Goal: Information Seeking & Learning: Learn about a topic

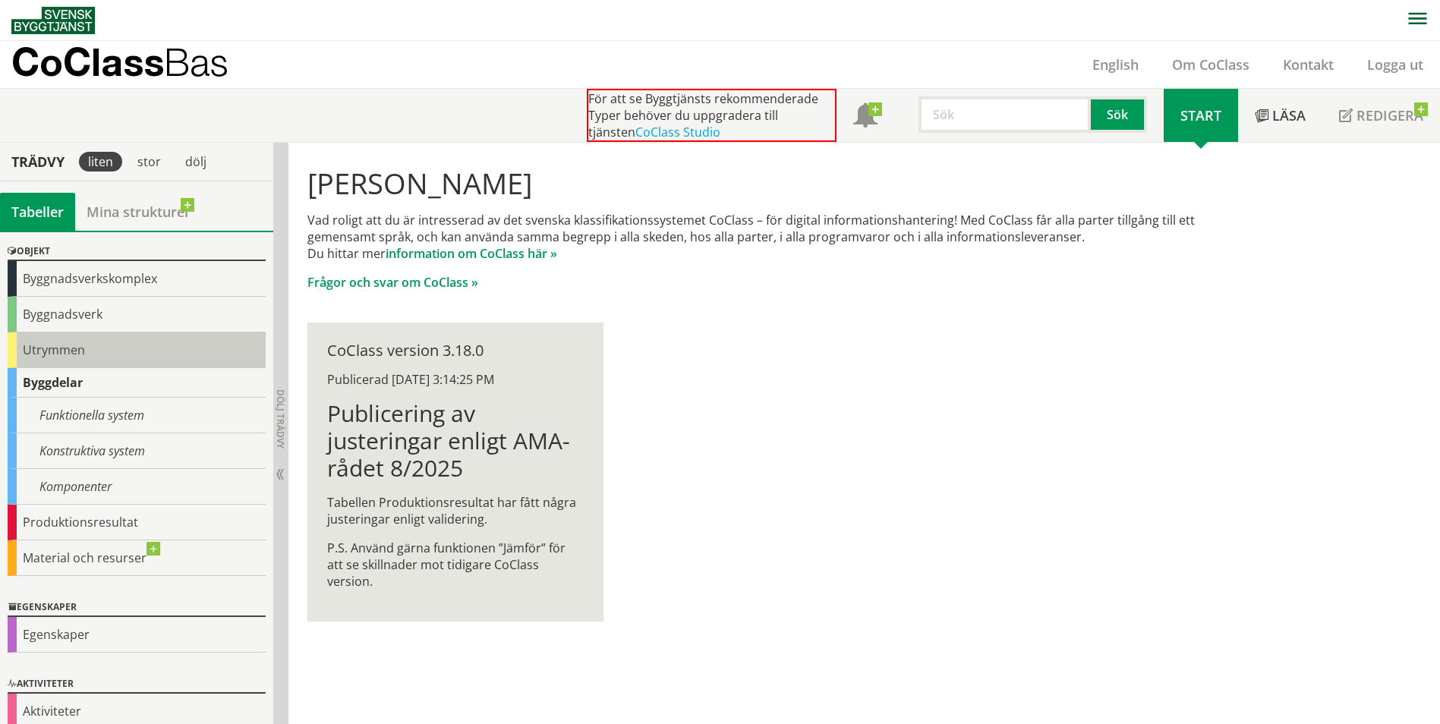
scroll to position [63, 0]
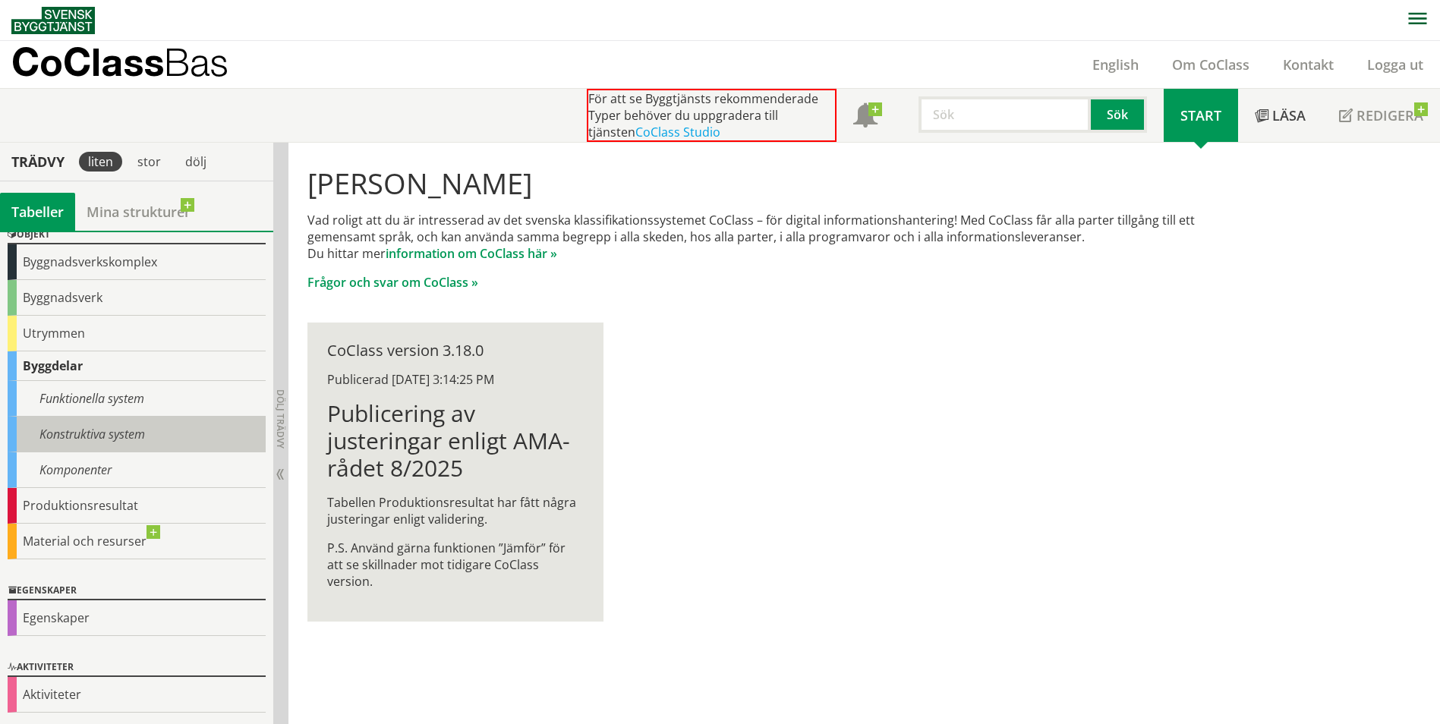
click at [119, 426] on div "Konstruktiva system" at bounding box center [137, 435] width 258 height 36
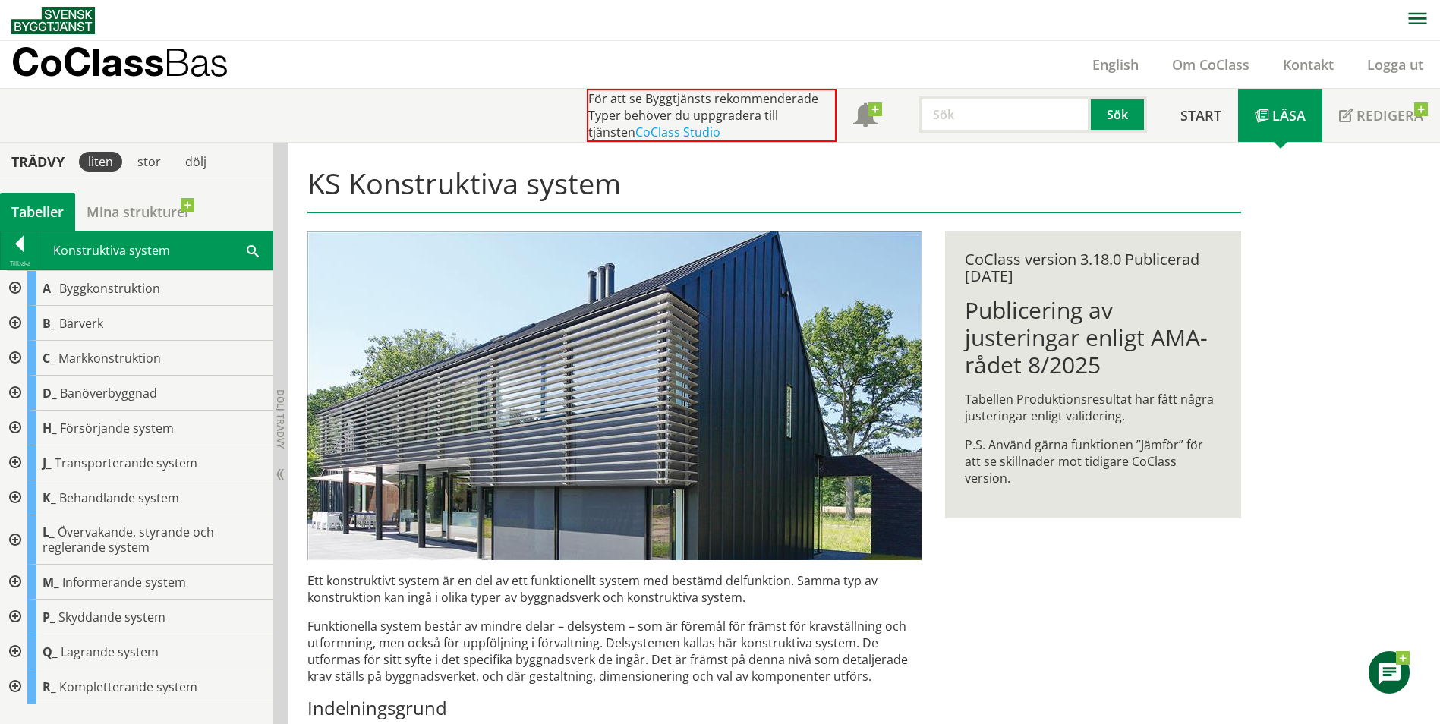
click at [14, 362] on div at bounding box center [13, 358] width 27 height 35
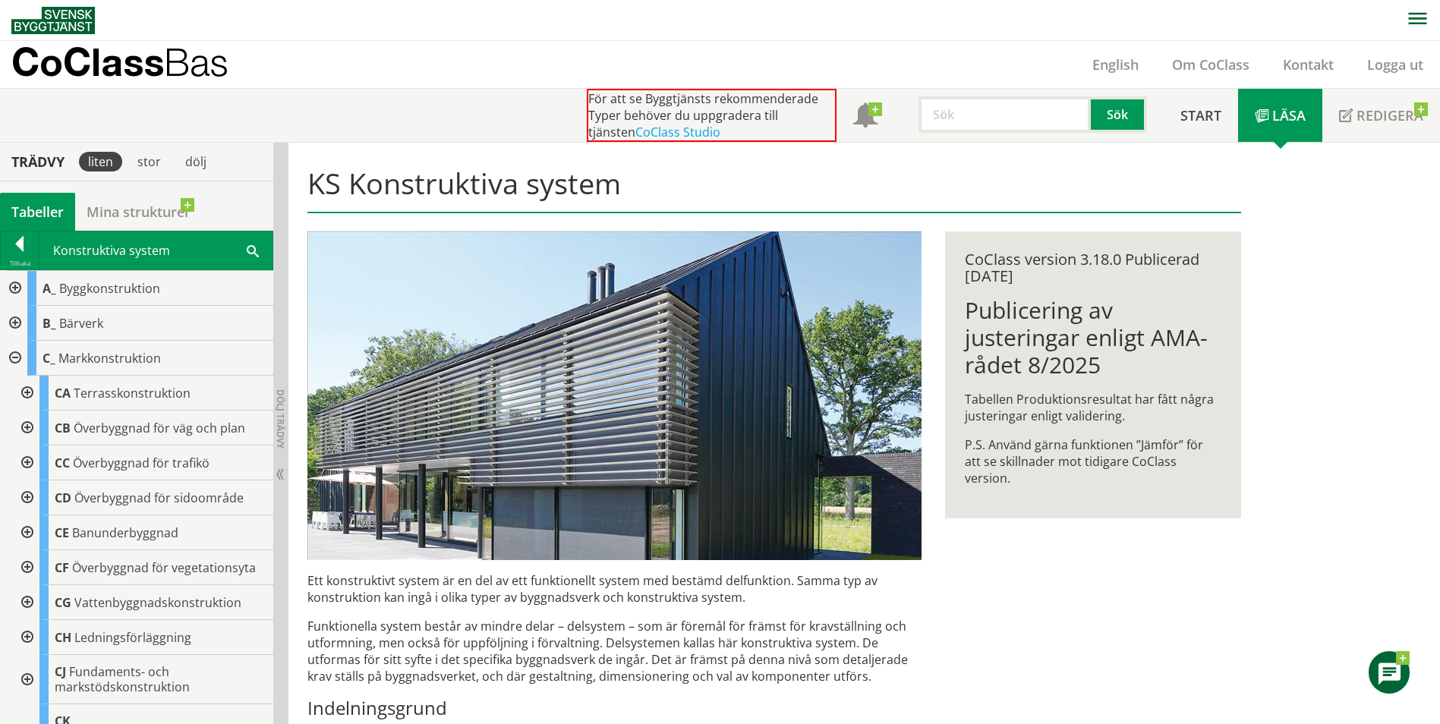
click at [22, 421] on div at bounding box center [25, 428] width 27 height 35
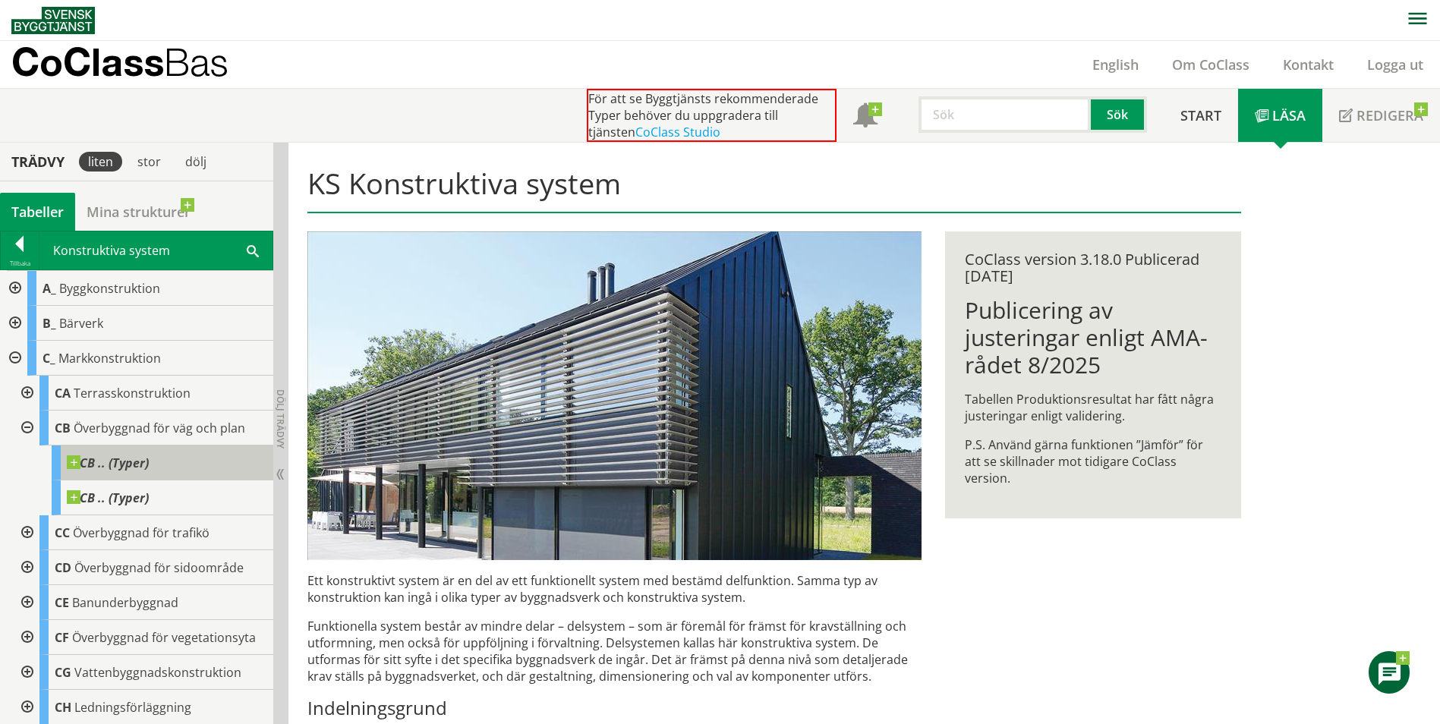
click at [149, 456] on span at bounding box center [149, 456] width 0 height 0
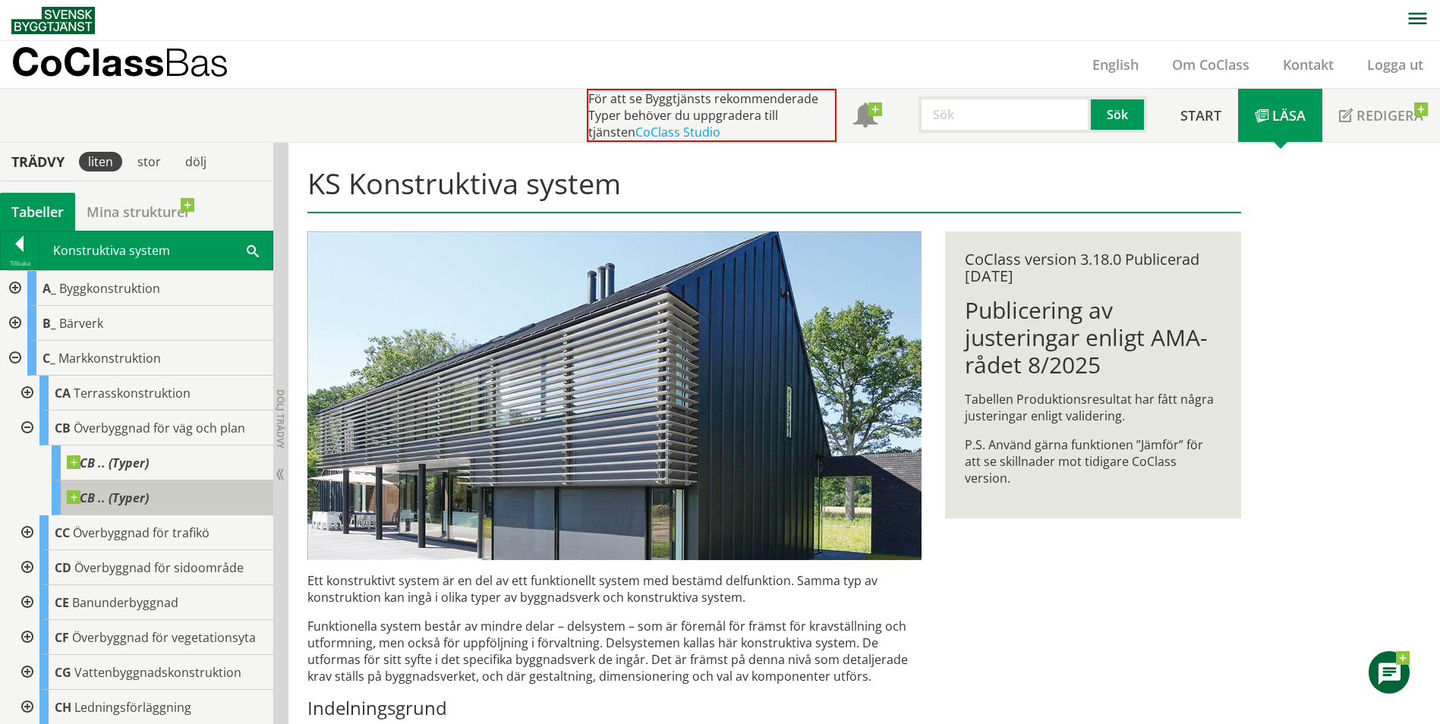
click at [149, 490] on span at bounding box center [149, 490] width 0 height 0
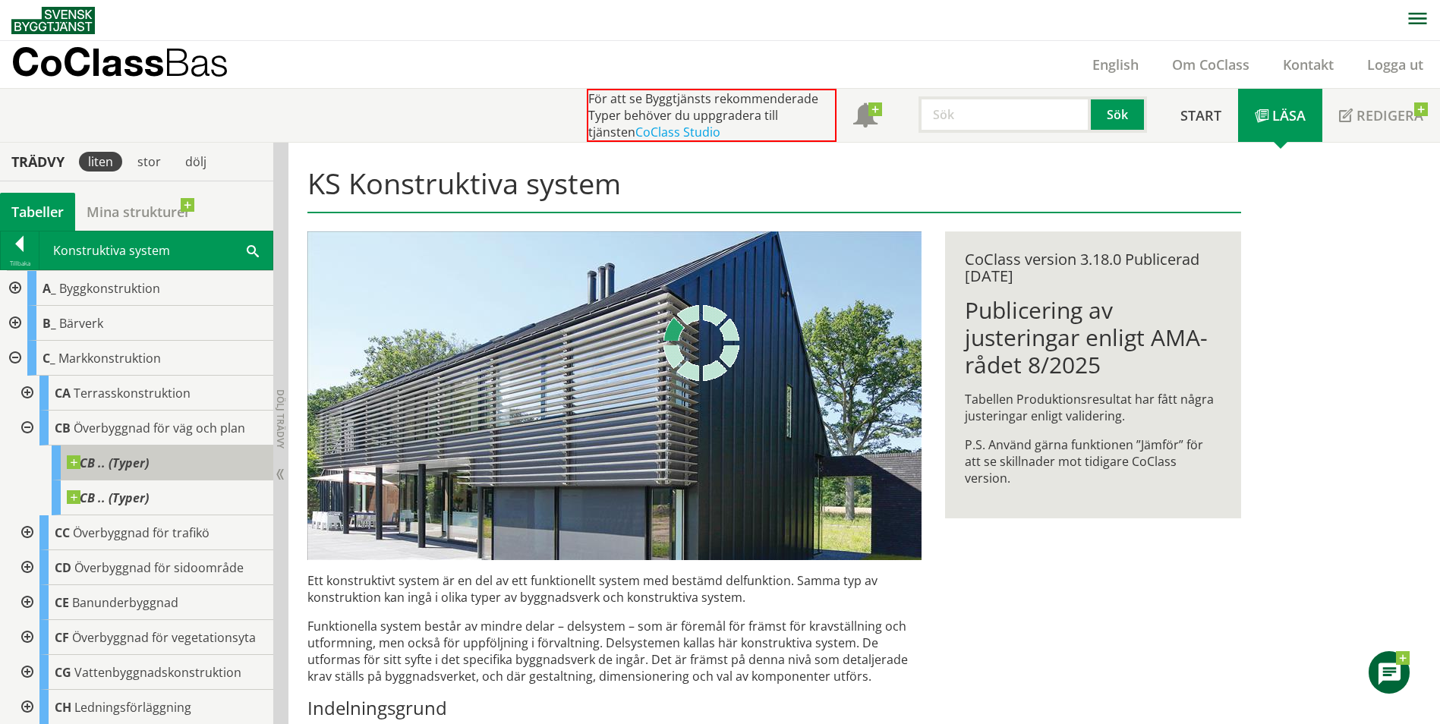
click at [149, 456] on span at bounding box center [149, 456] width 0 height 0
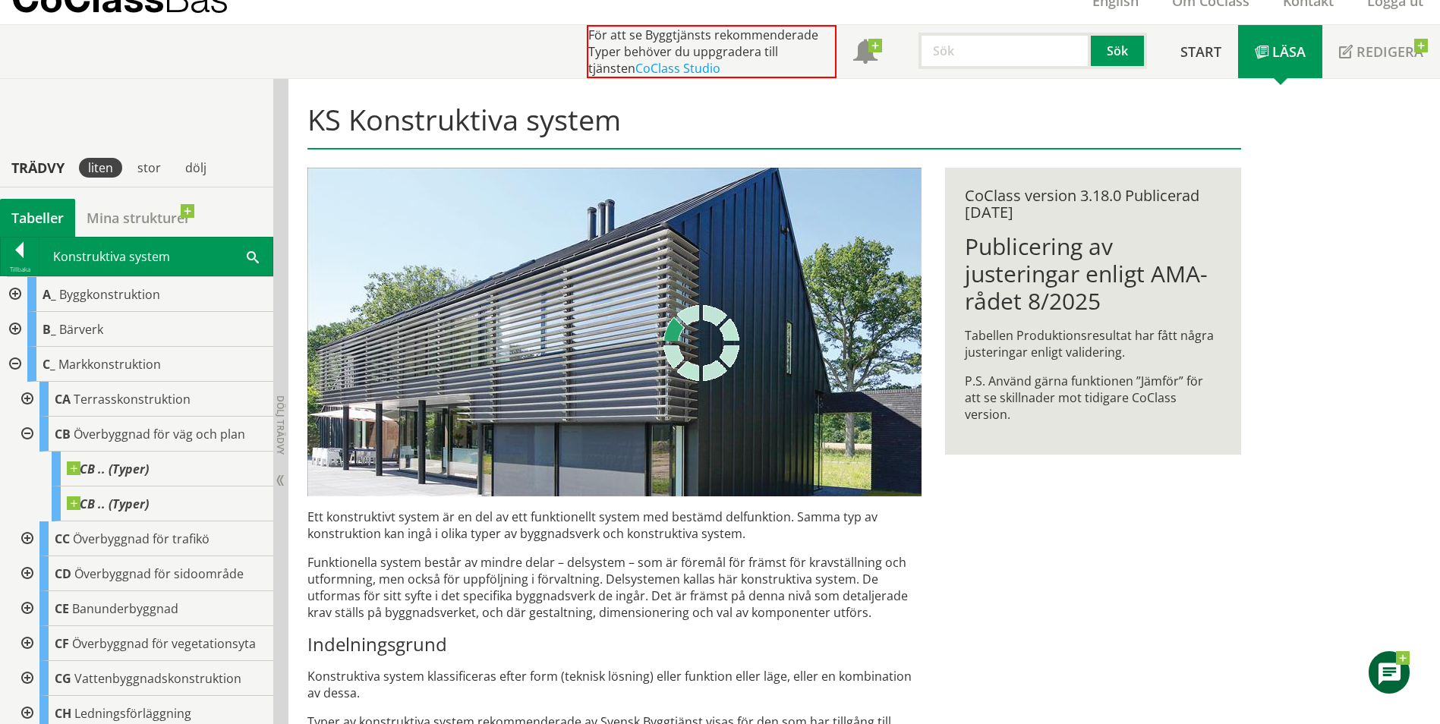
scroll to position [304, 0]
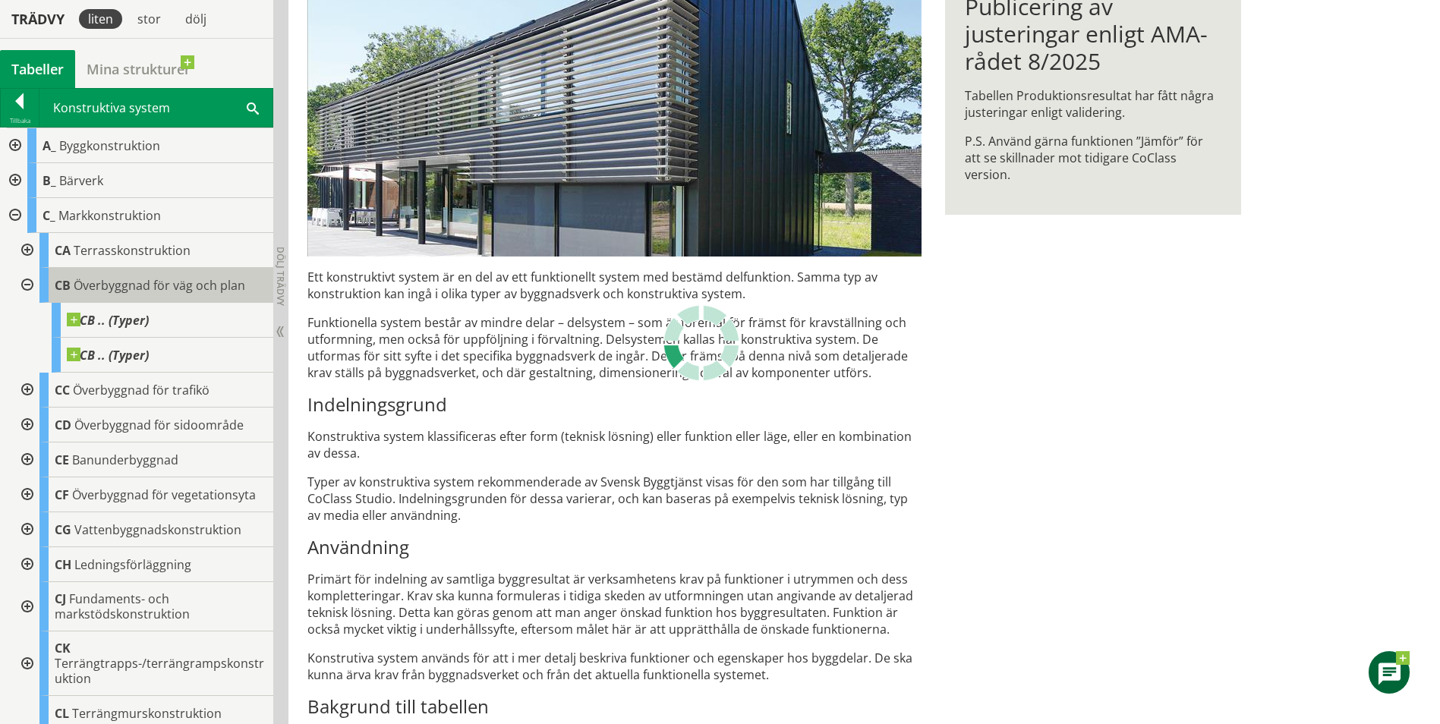
click at [137, 278] on span "Överbyggnad för väg och plan" at bounding box center [160, 285] width 172 height 17
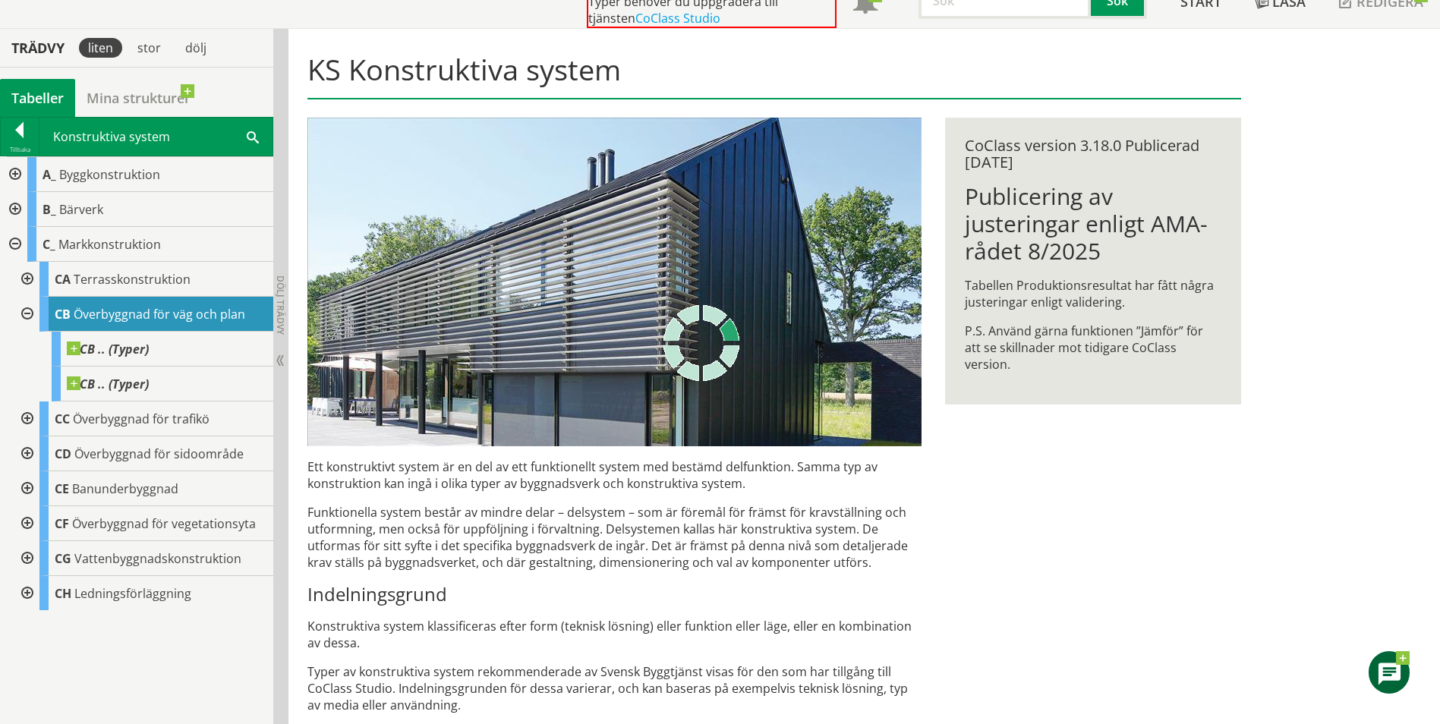
scroll to position [0, 0]
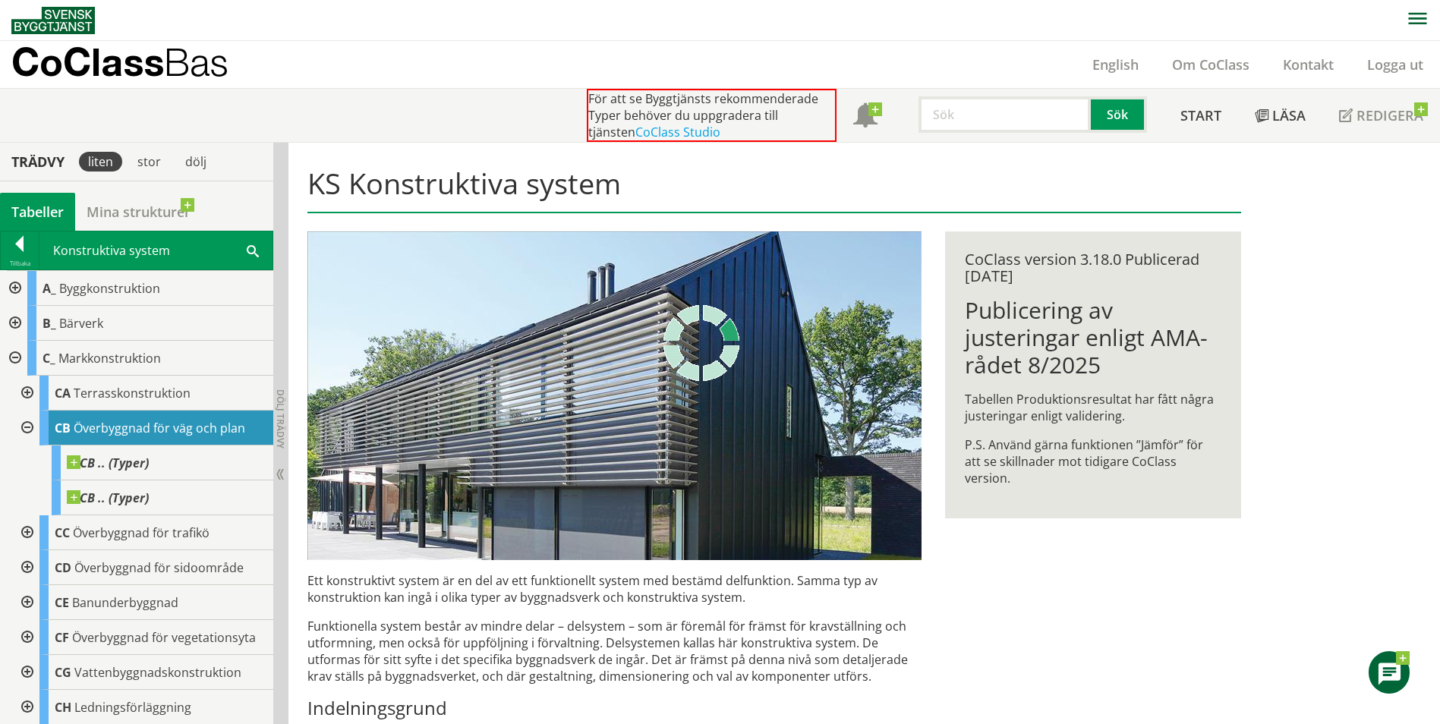
click at [24, 531] on div at bounding box center [25, 533] width 27 height 35
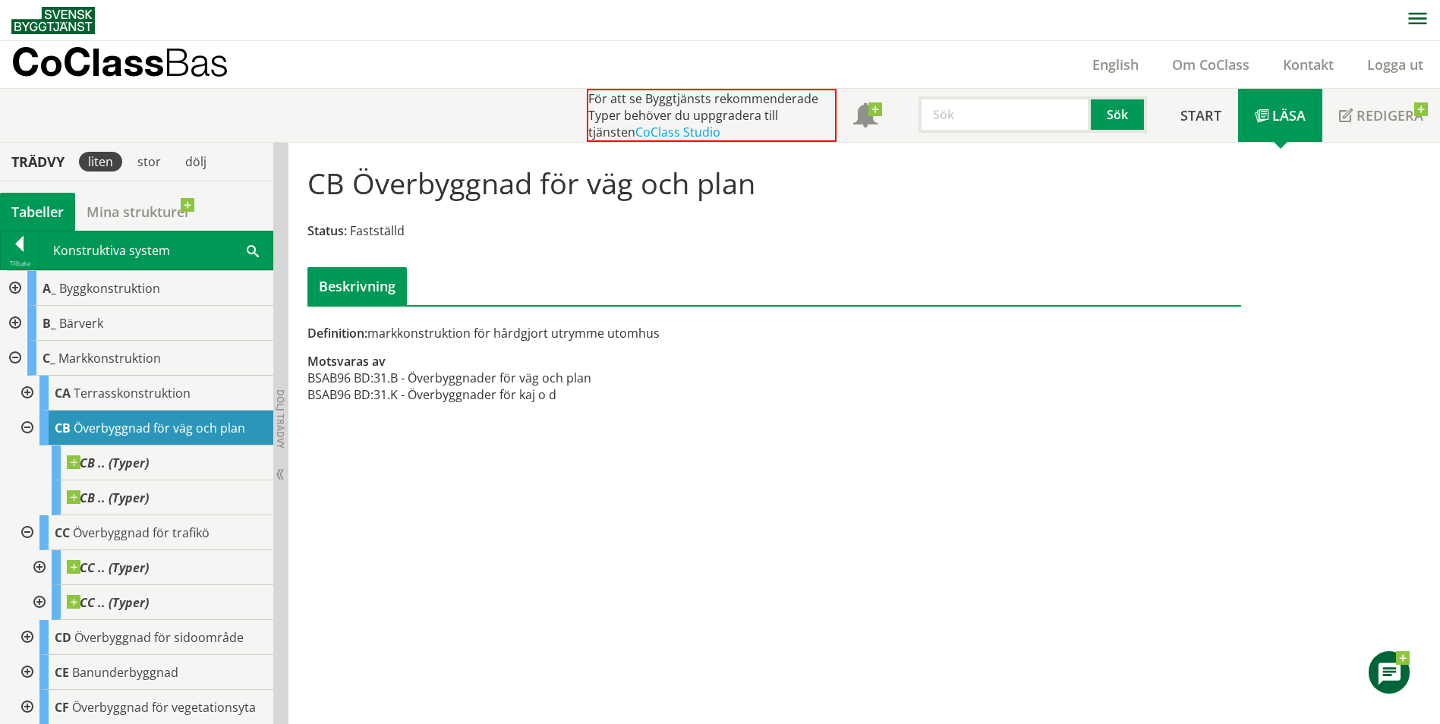
click at [24, 528] on div at bounding box center [25, 533] width 27 height 35
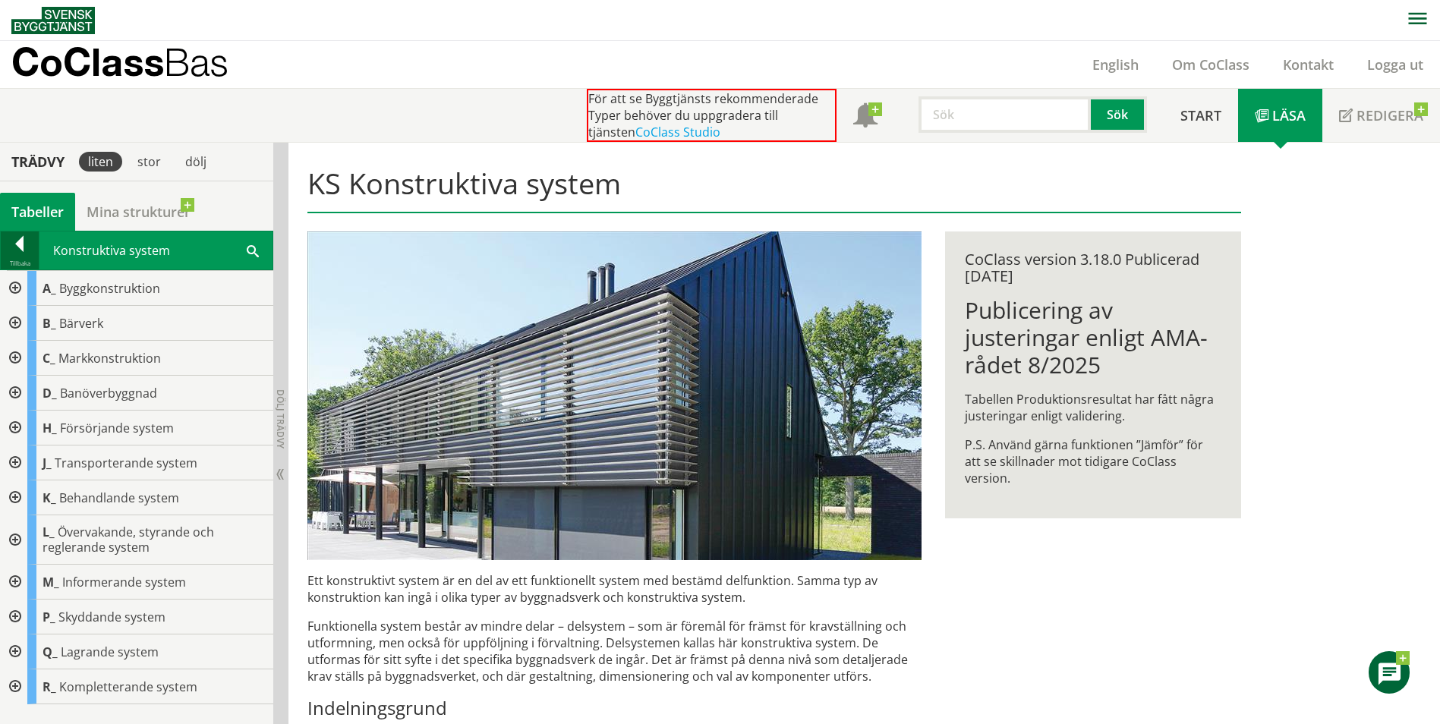
click at [27, 247] on div at bounding box center [20, 246] width 38 height 21
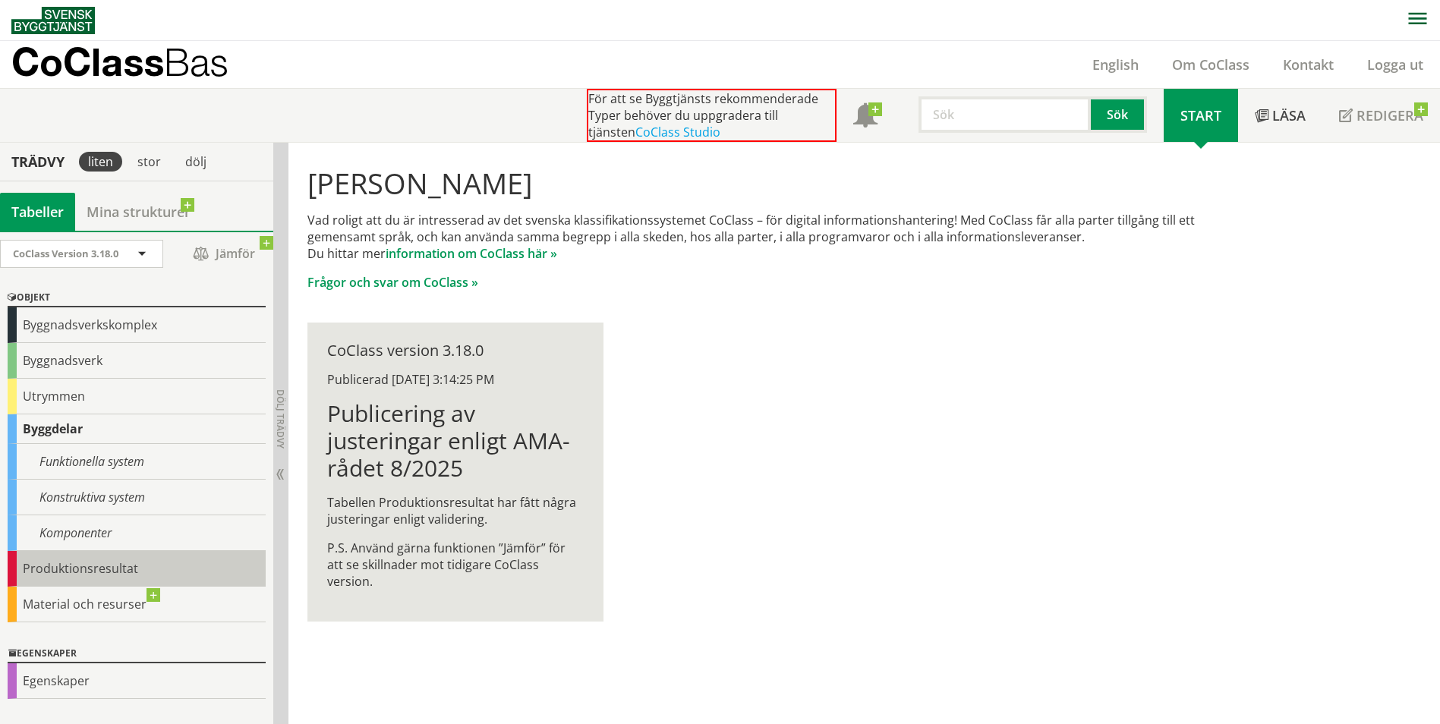
click at [93, 569] on div "Produktionsresultat" at bounding box center [137, 569] width 258 height 36
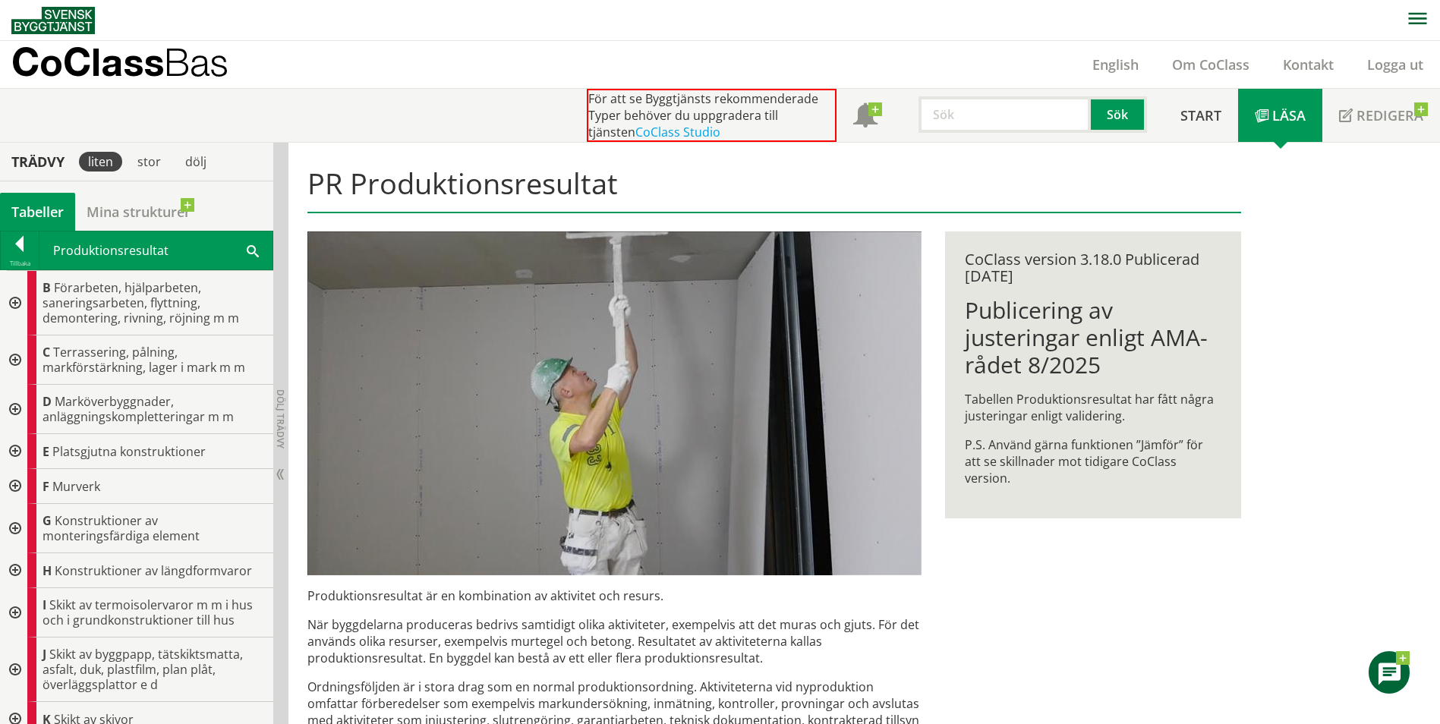
click at [21, 353] on div at bounding box center [13, 360] width 27 height 49
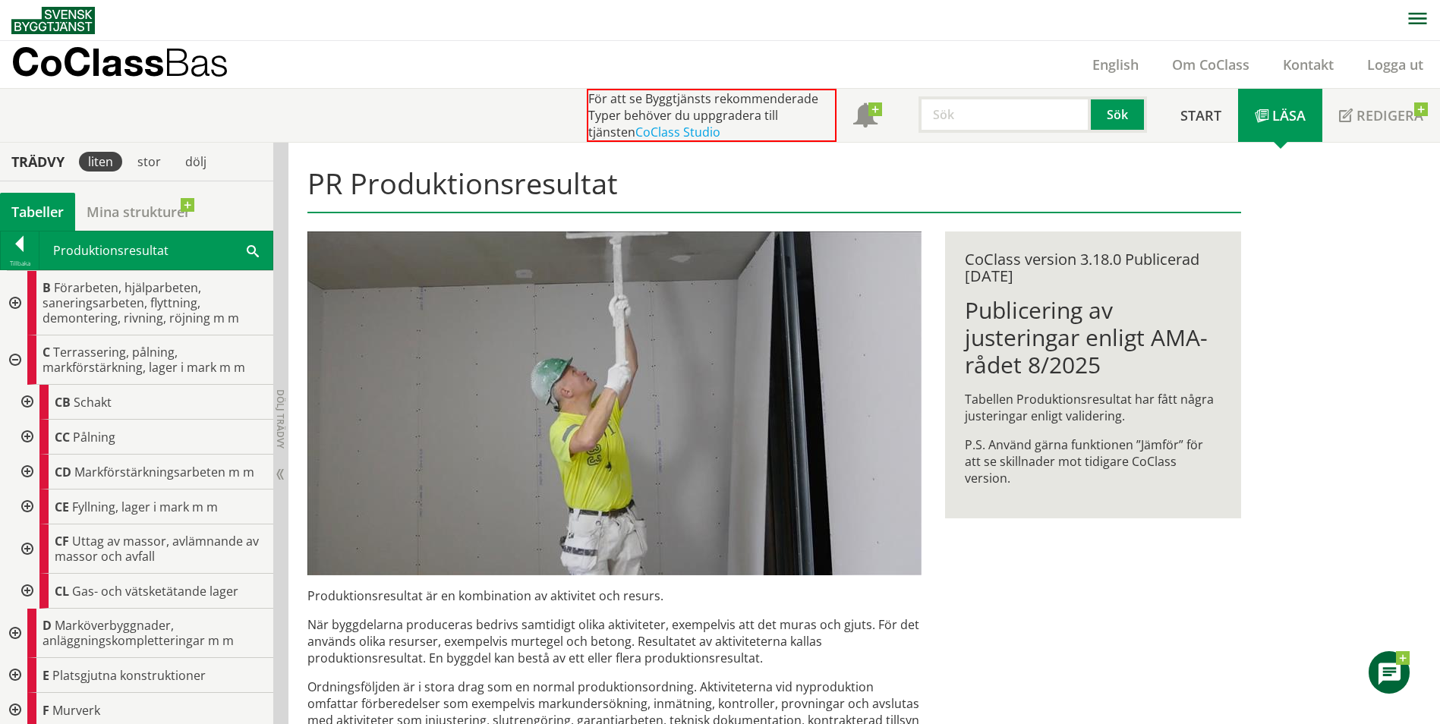
click at [11, 373] on div at bounding box center [13, 360] width 27 height 49
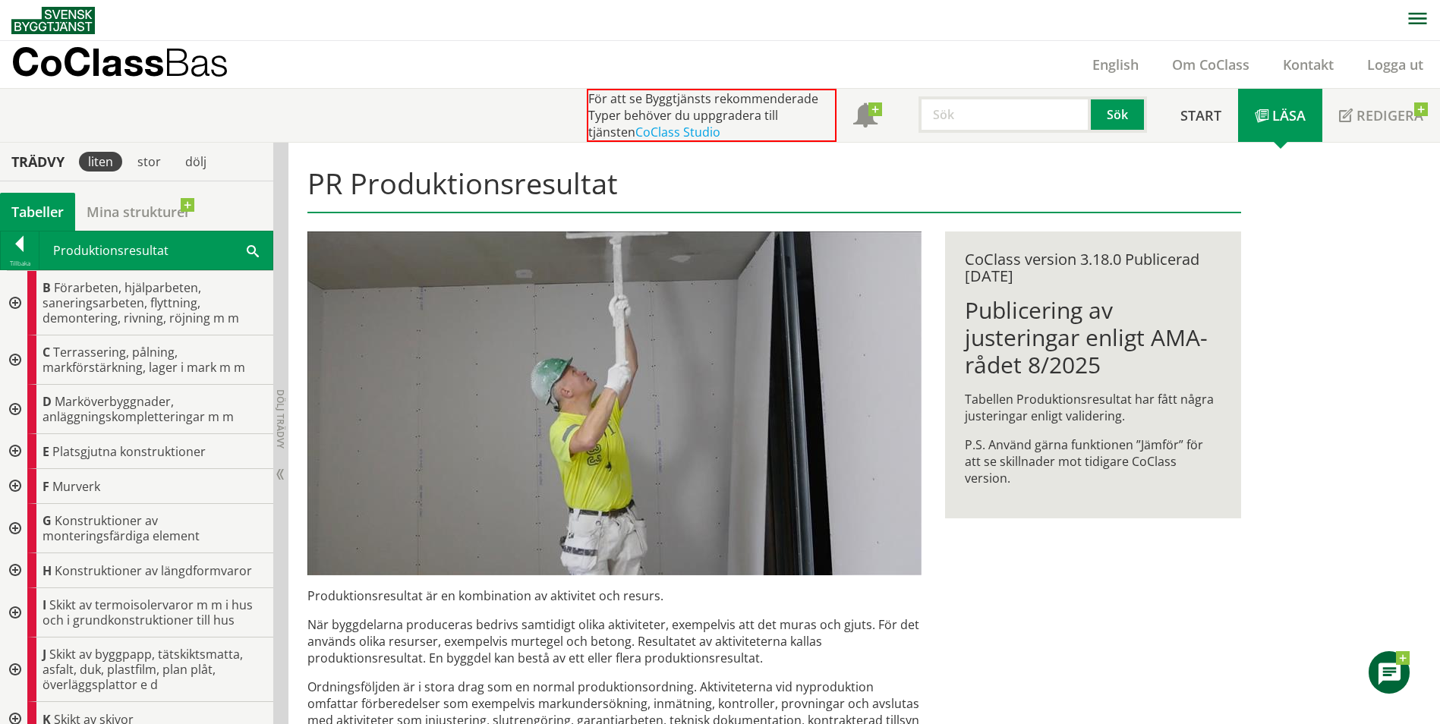
click at [24, 402] on div at bounding box center [13, 409] width 27 height 49
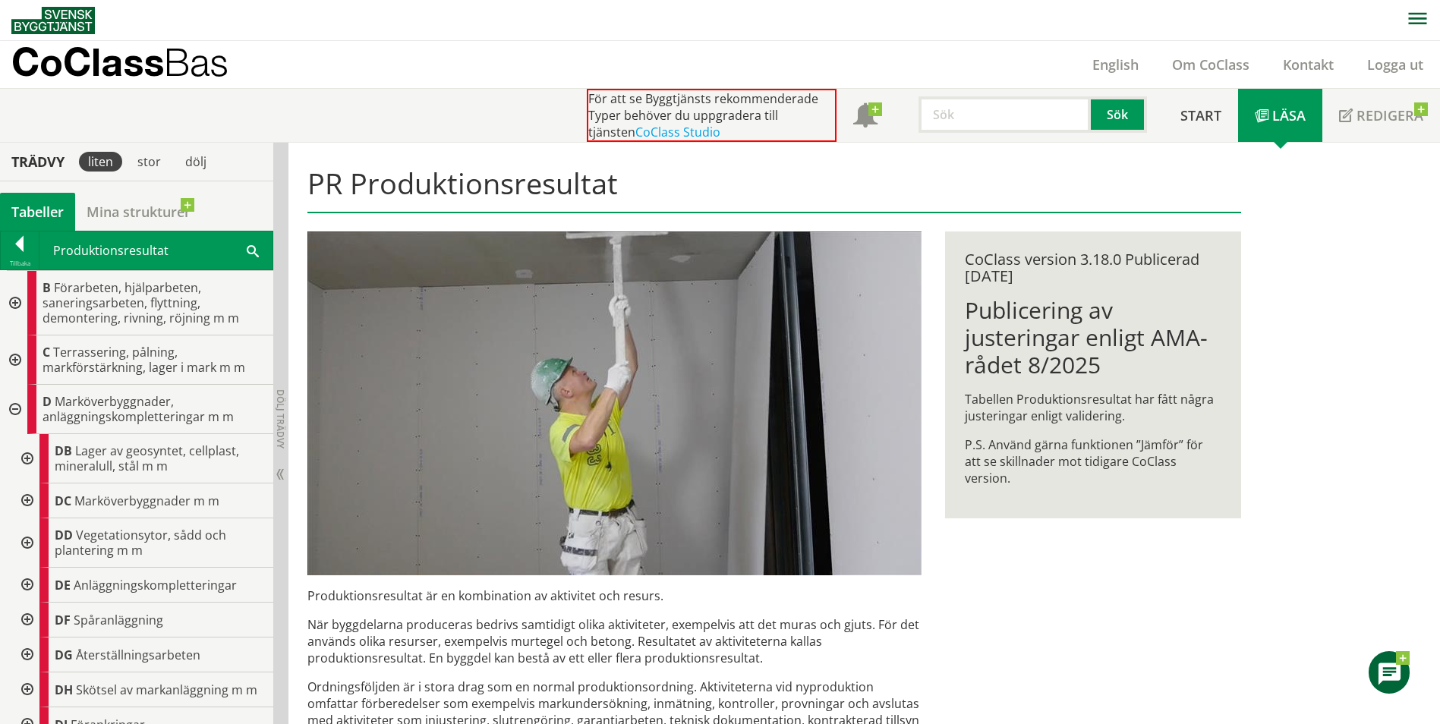
click at [30, 497] on div at bounding box center [25, 501] width 27 height 35
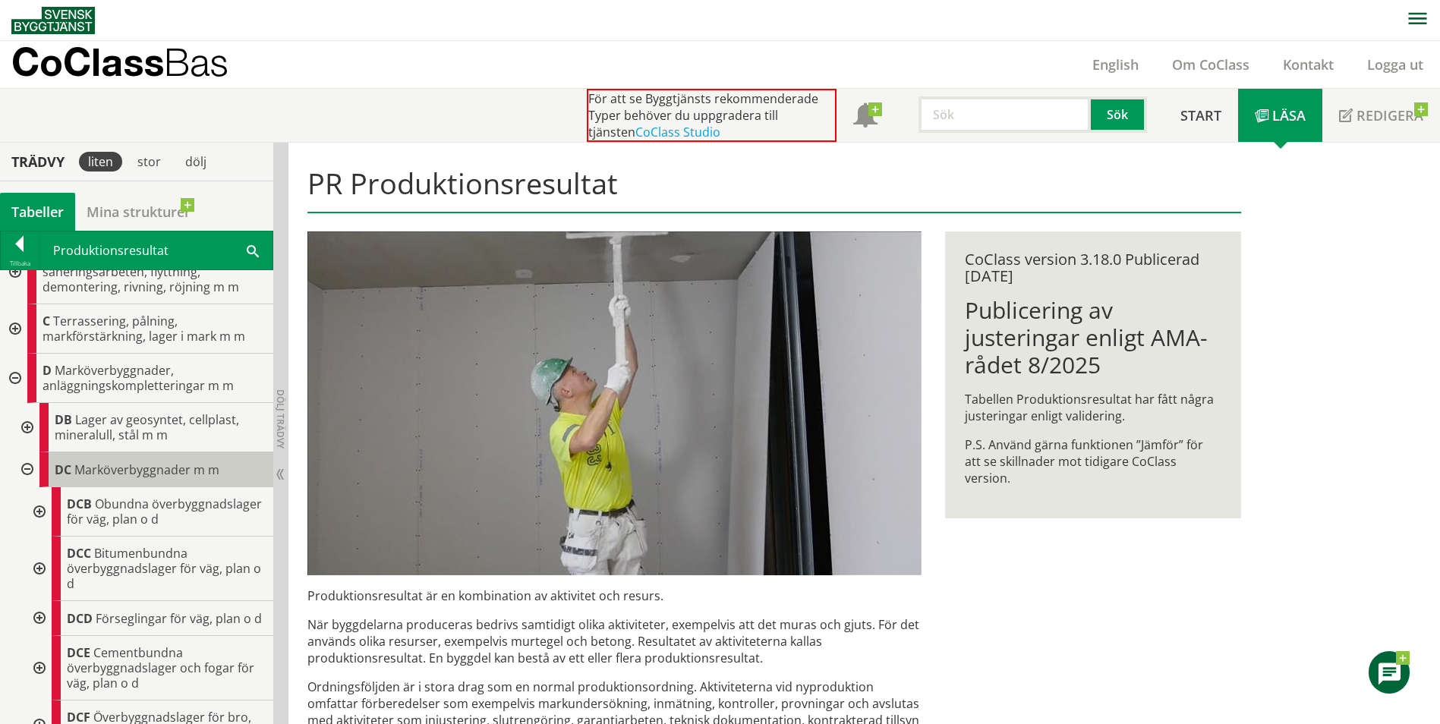
scroll to position [76, 0]
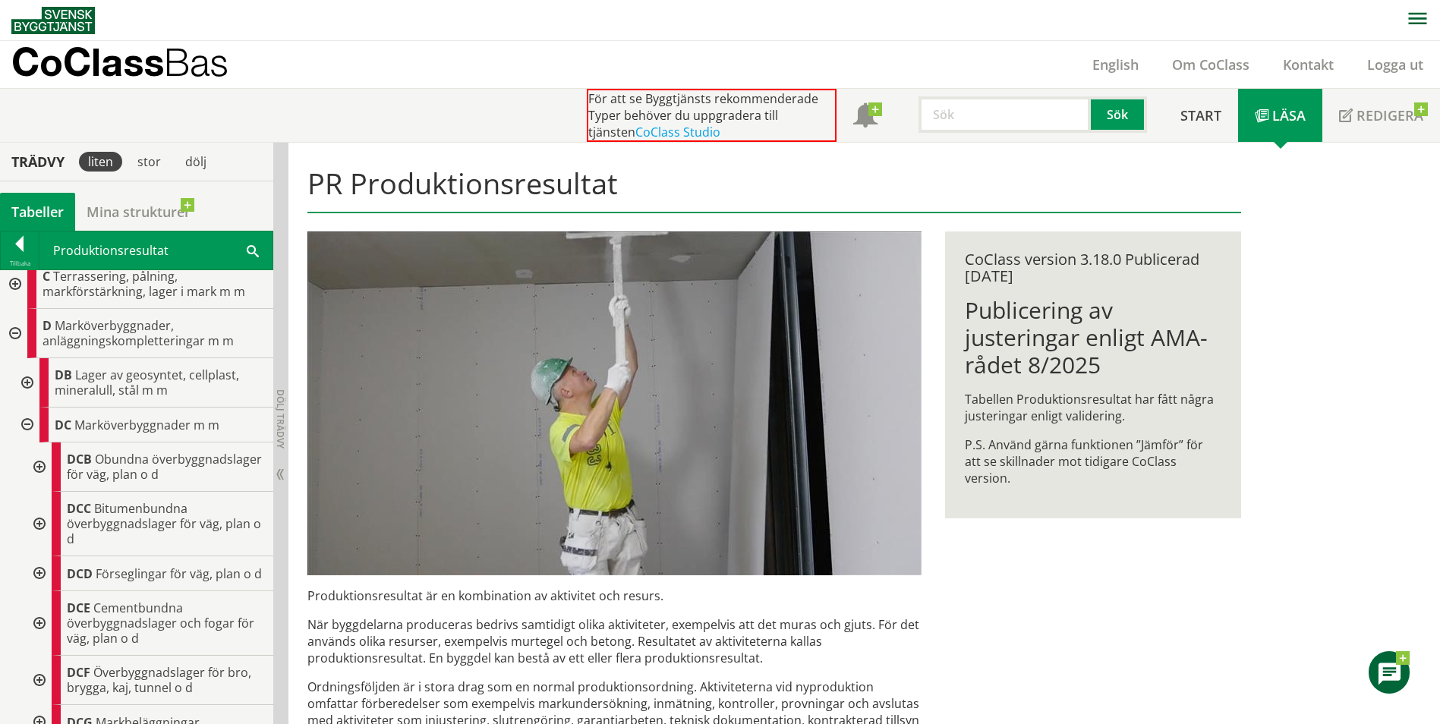
click at [36, 541] on div at bounding box center [37, 524] width 27 height 65
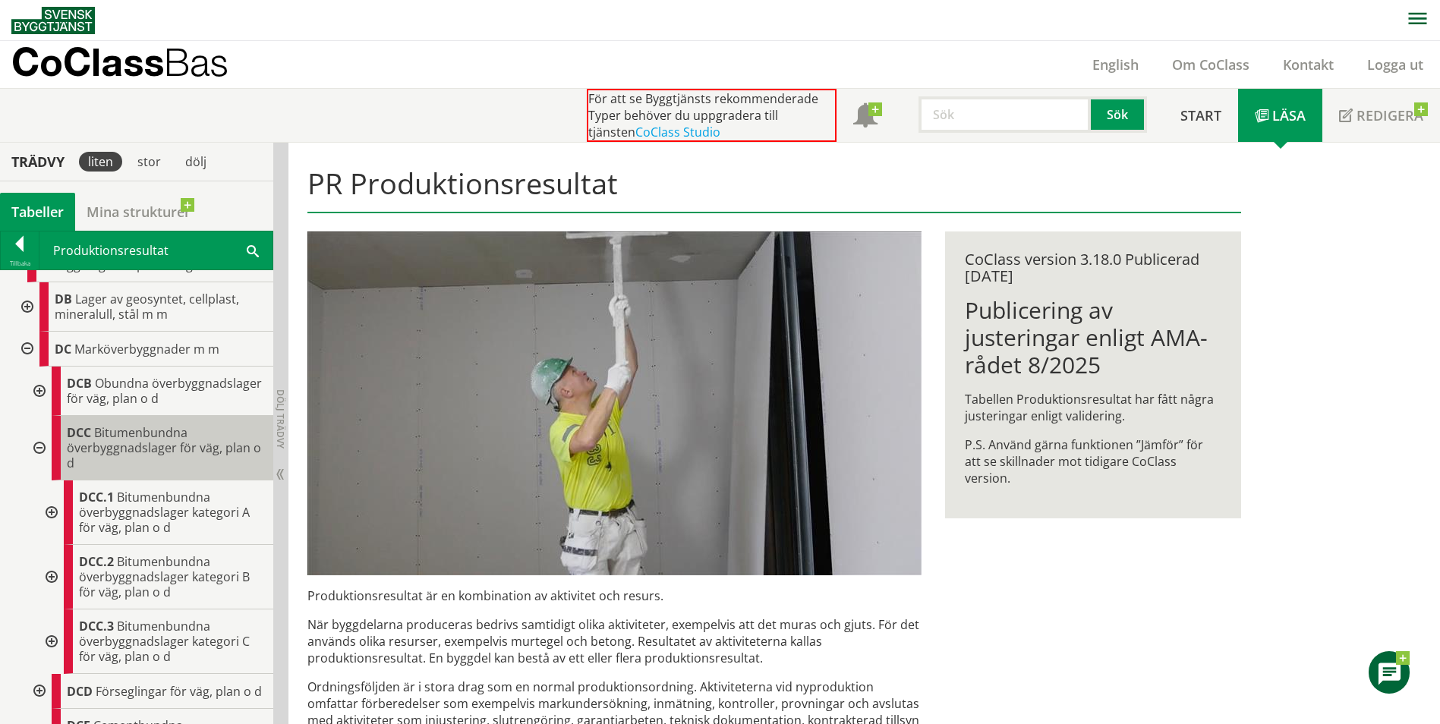
scroll to position [228, 0]
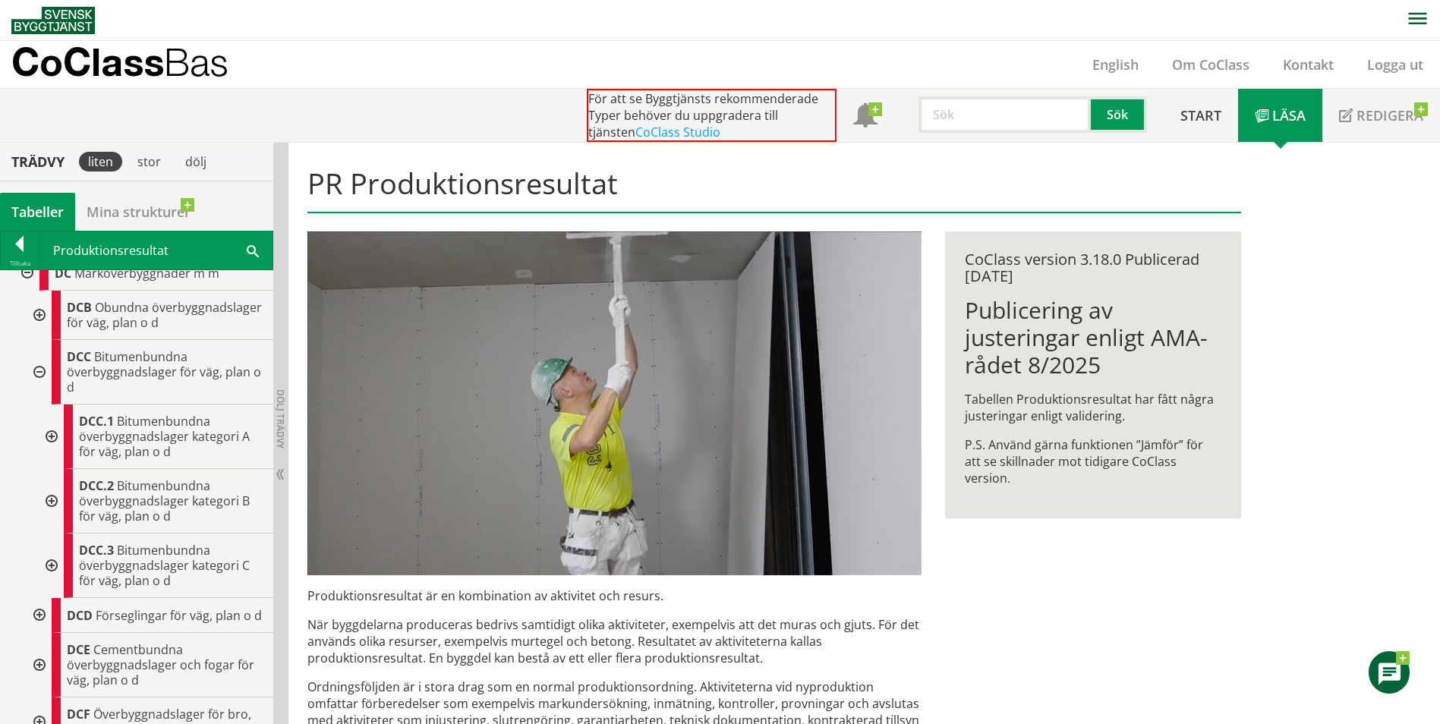
click at [46, 447] on div at bounding box center [49, 437] width 27 height 65
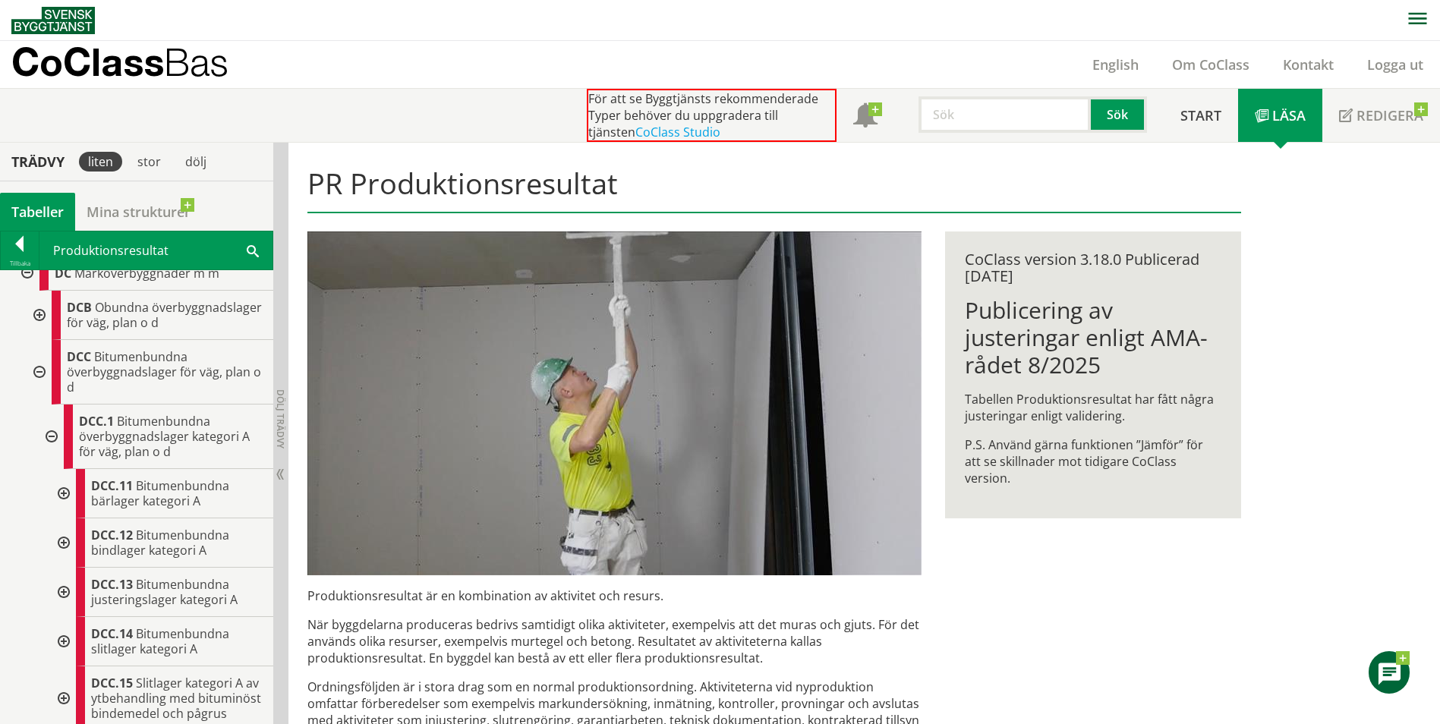
click at [67, 505] on div at bounding box center [62, 493] width 27 height 49
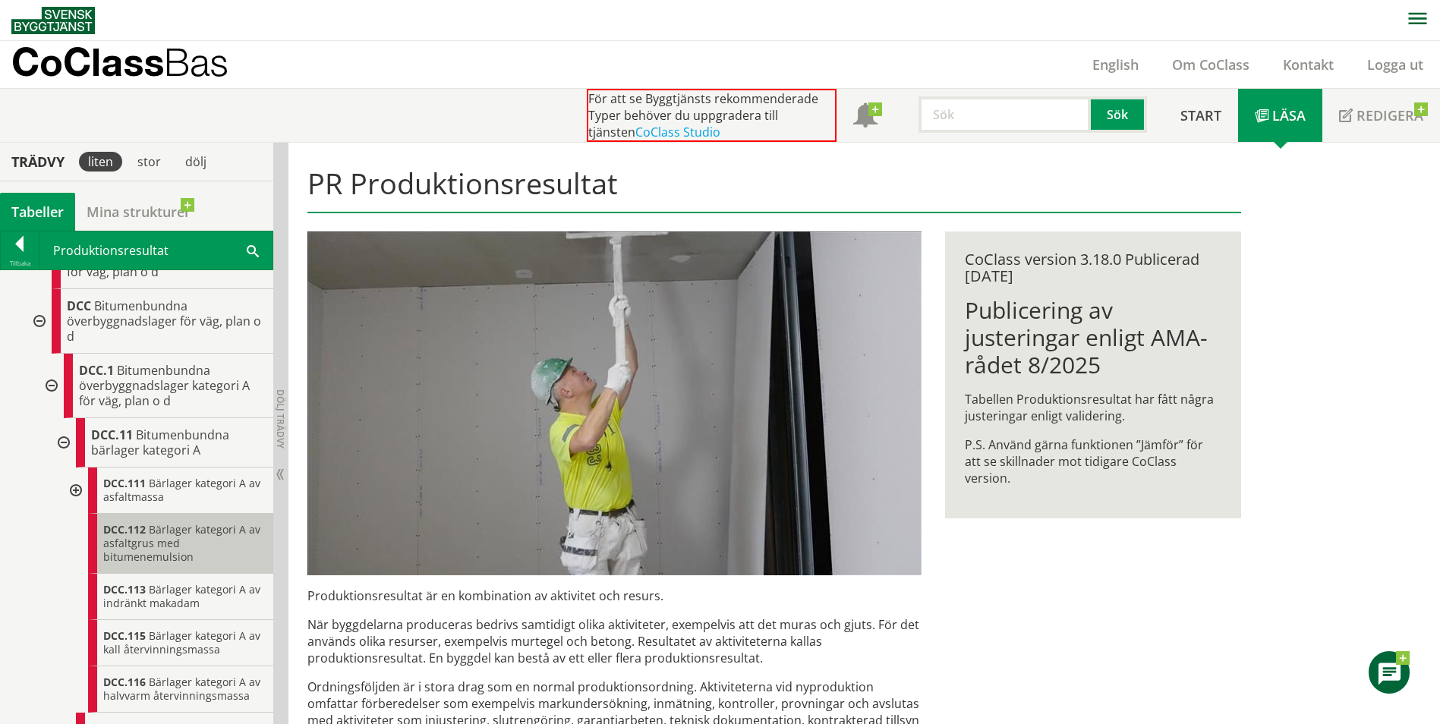
scroll to position [304, 0]
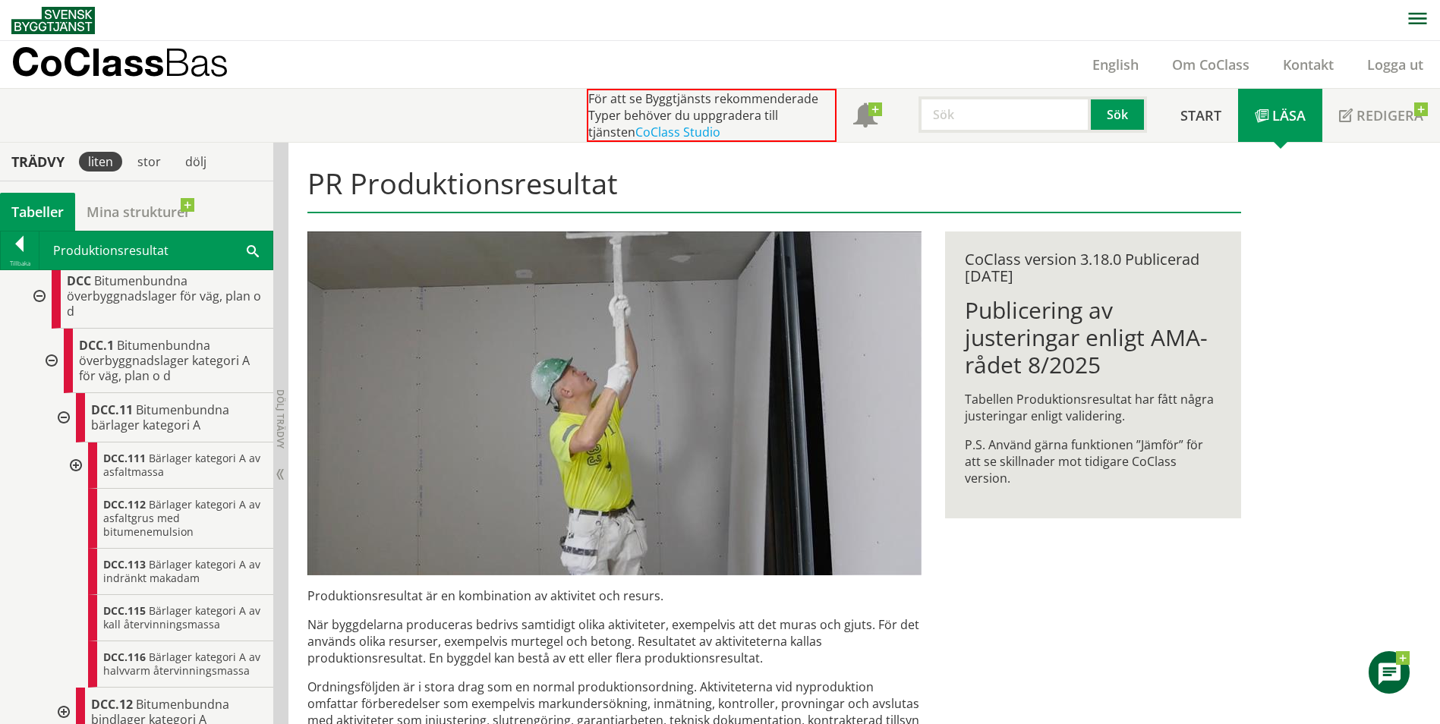
click at [83, 481] on div at bounding box center [74, 466] width 27 height 46
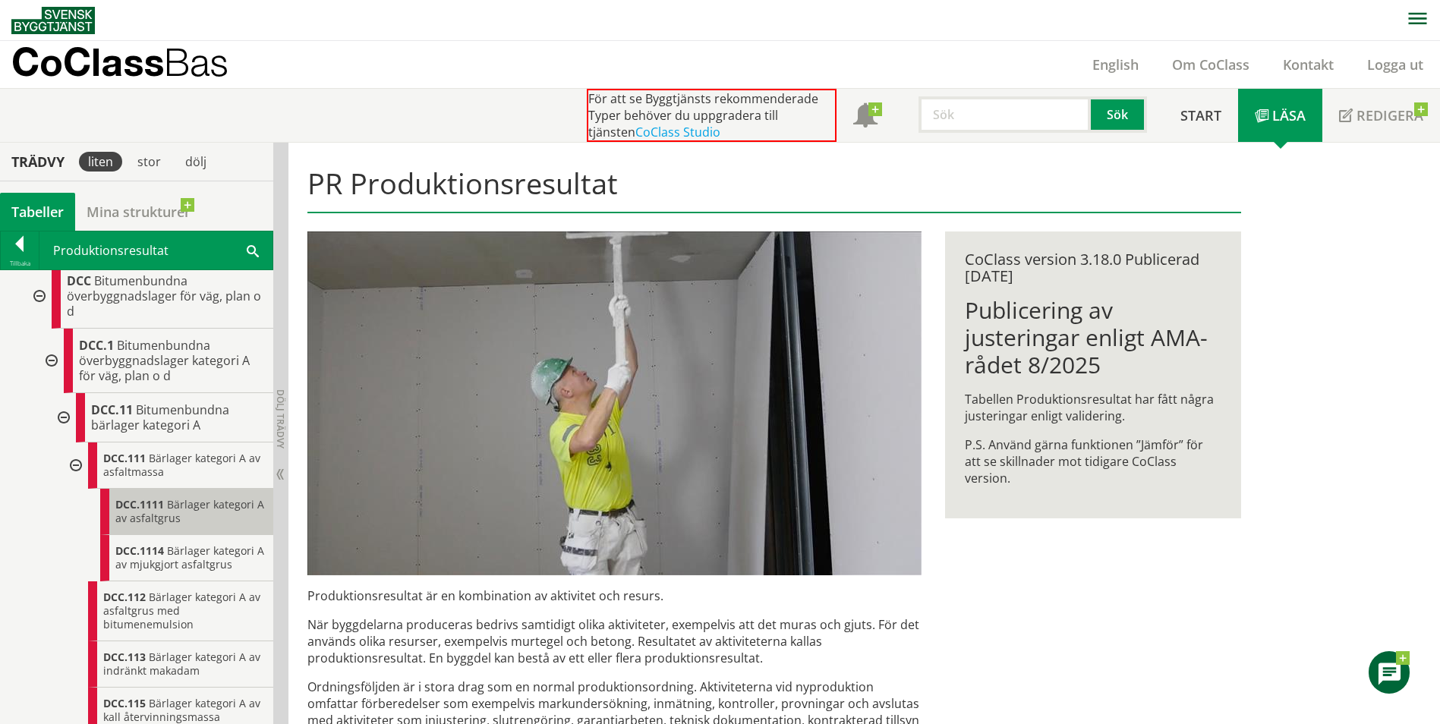
click at [210, 534] on div "DCC.1111 Bärlager kategori A av asfaltgrus" at bounding box center [186, 512] width 173 height 46
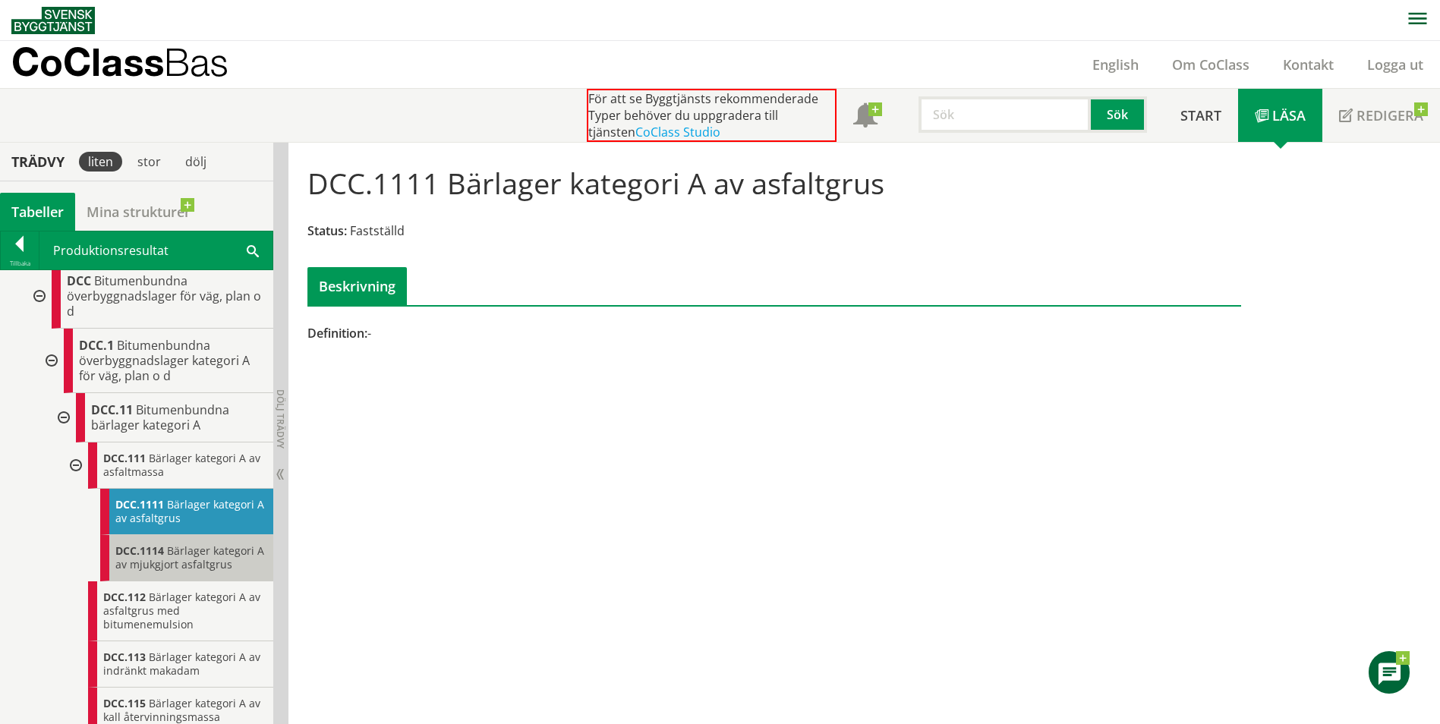
click at [196, 561] on span "Bärlager kategori A av mjukgjort asfaltgrus" at bounding box center [189, 558] width 149 height 28
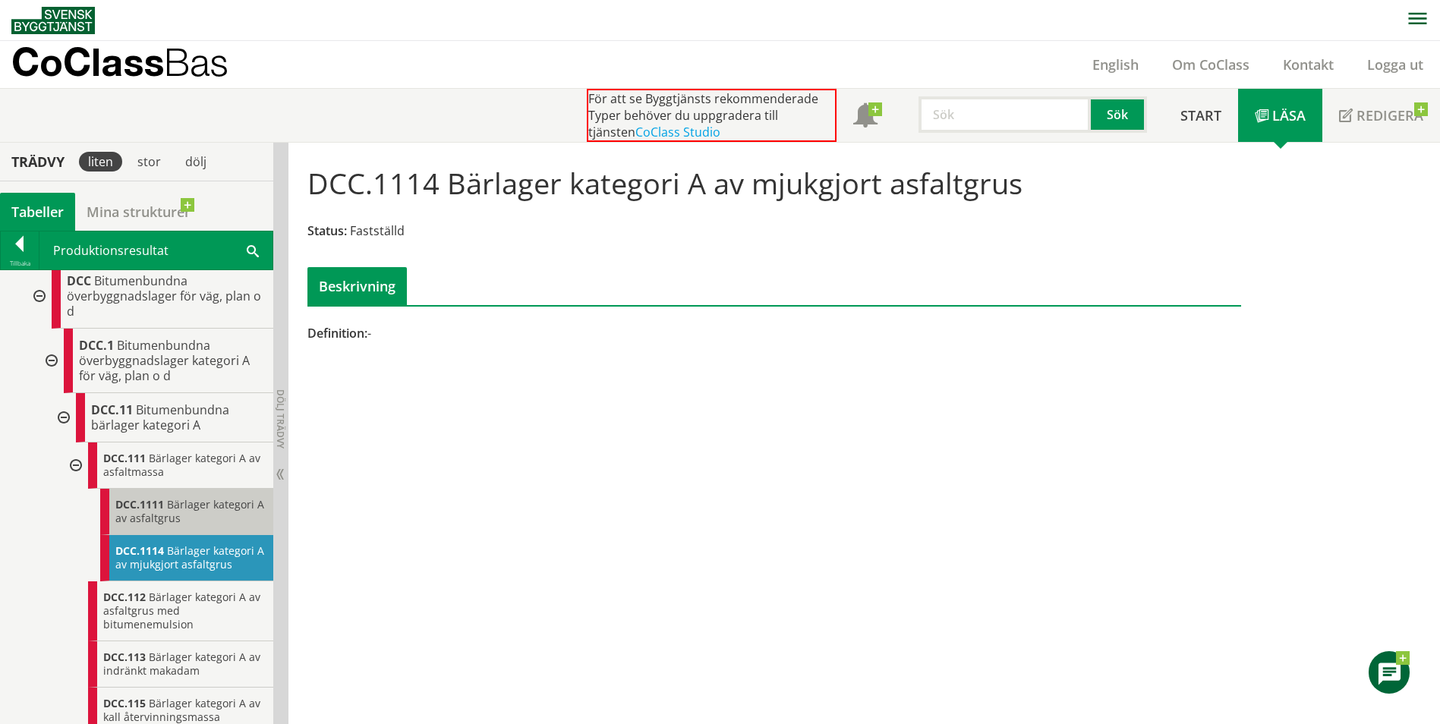
click at [200, 535] on div "DCC.1111 Bärlager kategori A av asfaltgrus" at bounding box center [186, 512] width 173 height 46
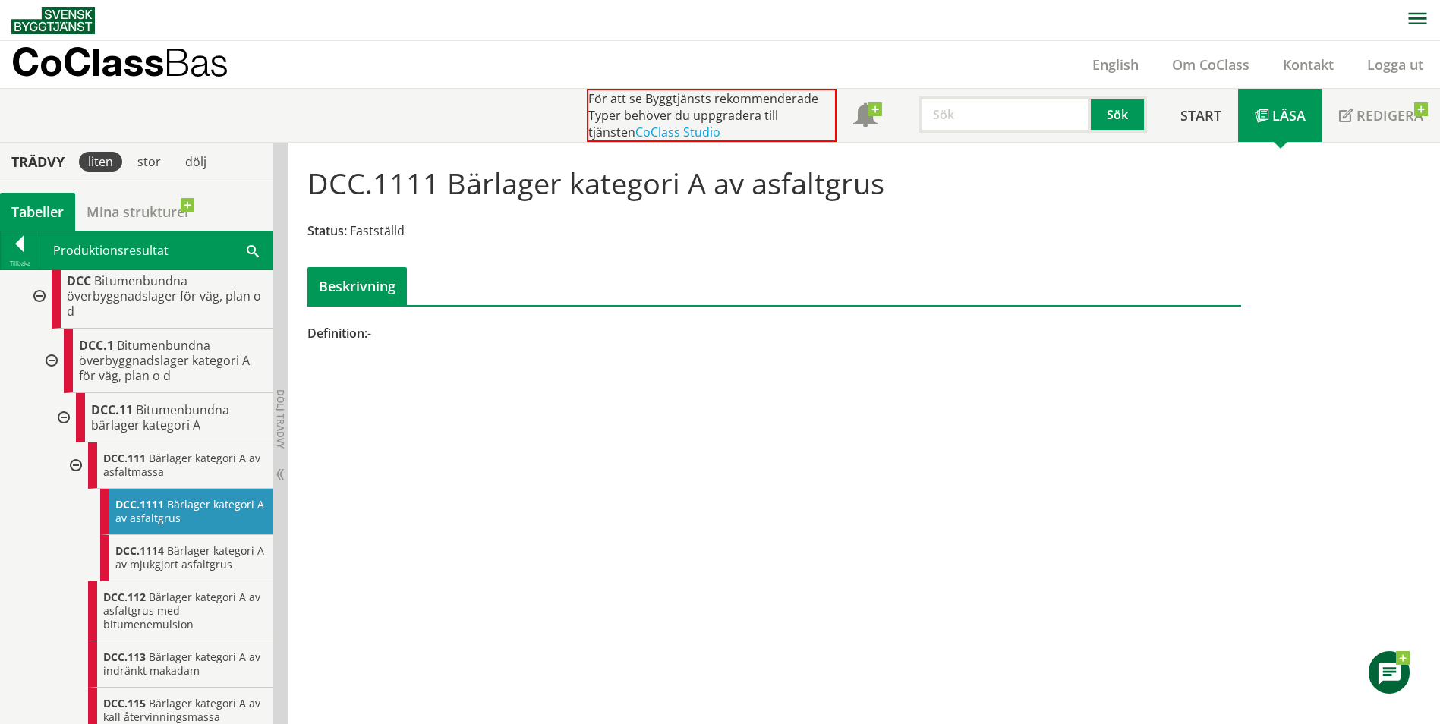
click at [82, 486] on div at bounding box center [74, 466] width 27 height 46
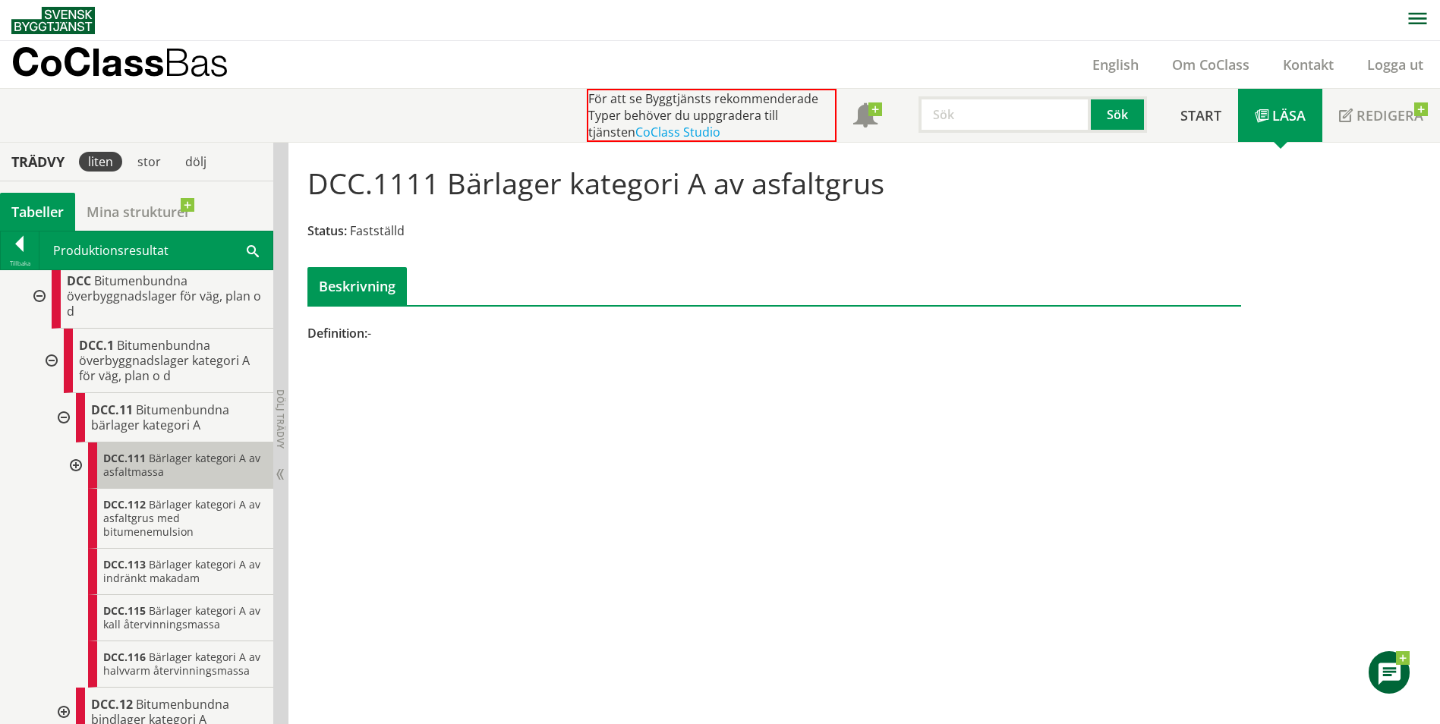
click at [154, 479] on span "Bärlager kategori A av asfaltmassa" at bounding box center [181, 465] width 157 height 28
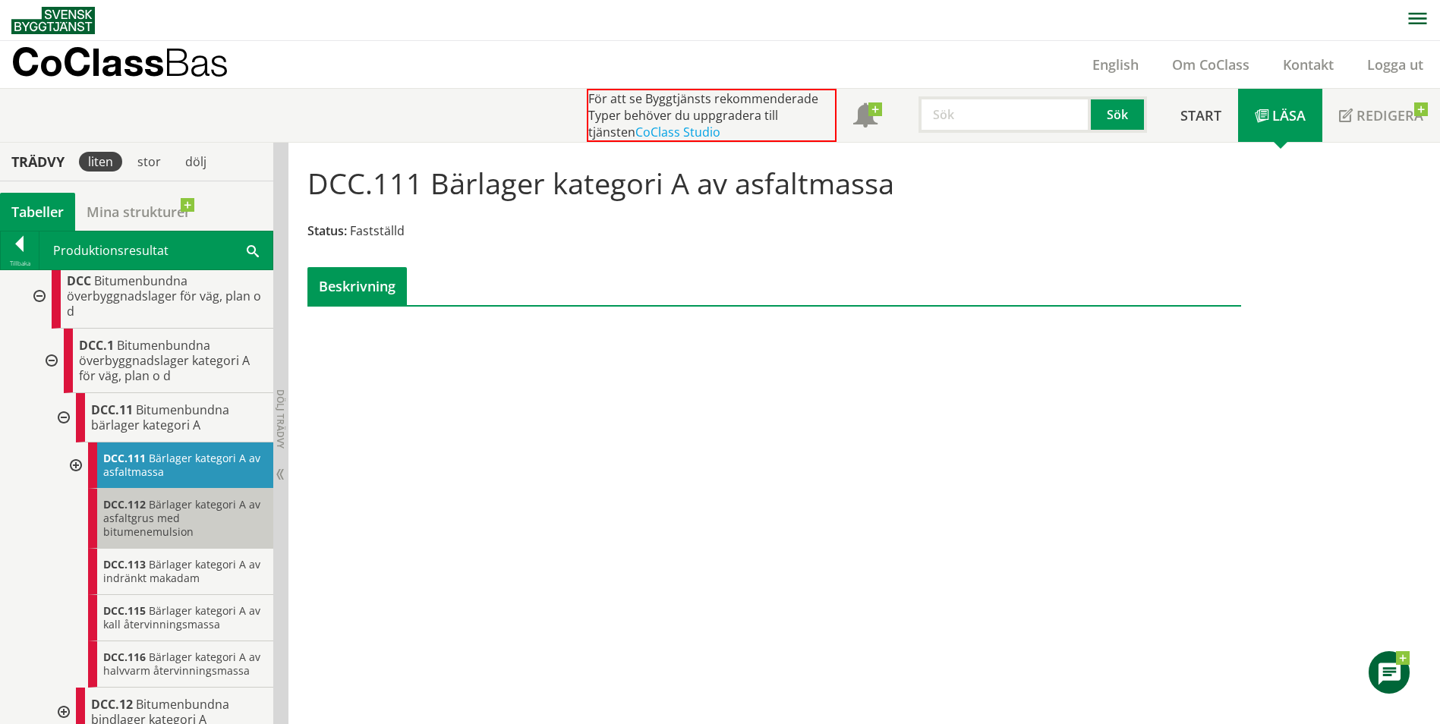
click at [191, 538] on div "DCC.112 Bärlager kategori A av asfaltgrus med bitumenemulsion" at bounding box center [180, 519] width 185 height 60
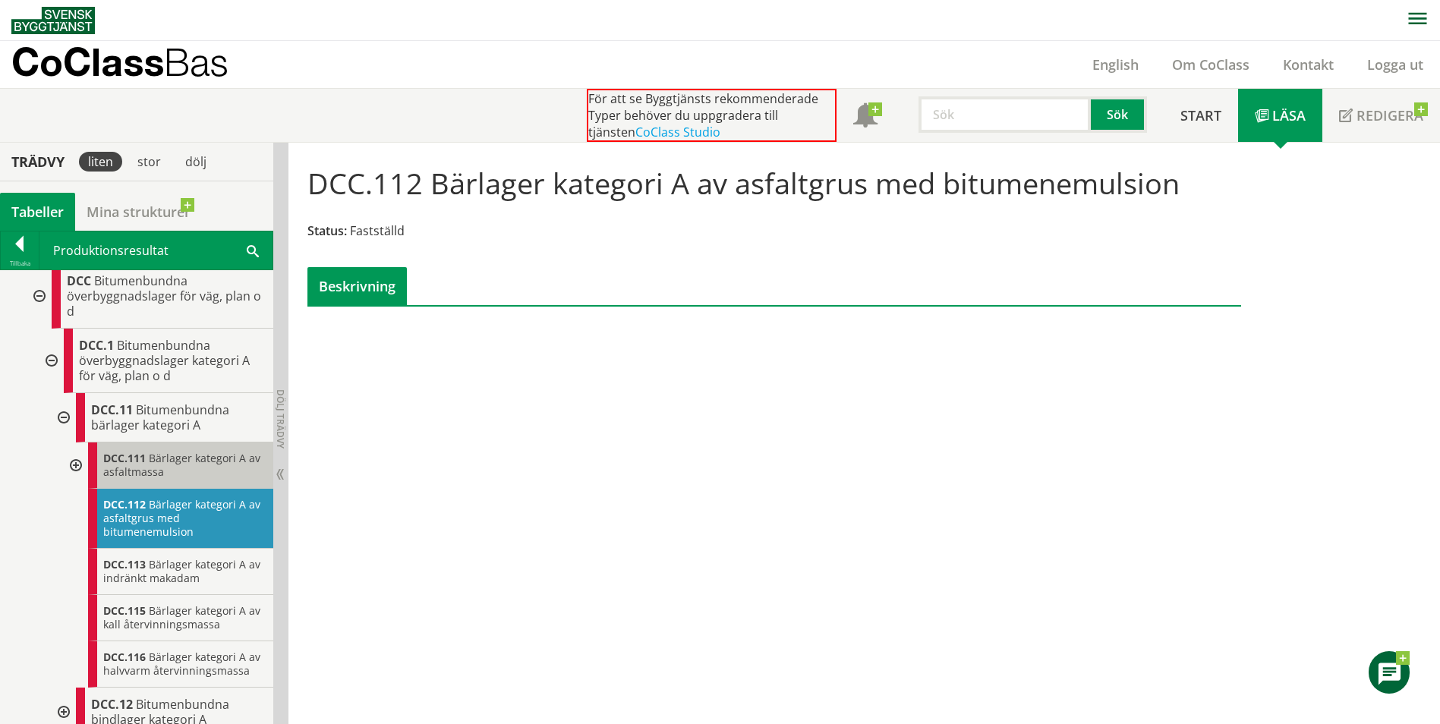
click at [168, 479] on span "Bärlager kategori A av asfaltmassa" at bounding box center [181, 465] width 157 height 28
